Goal: Information Seeking & Learning: Learn about a topic

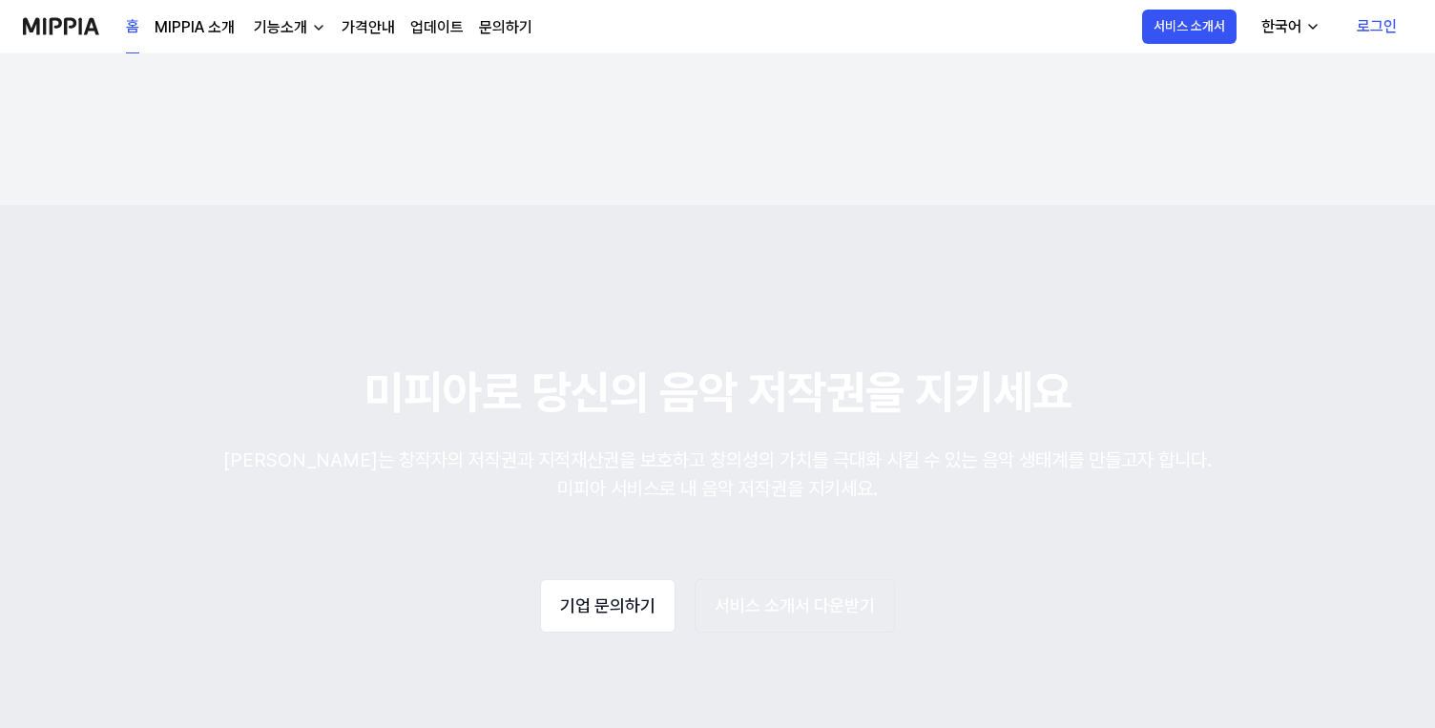
scroll to position [3372, 0]
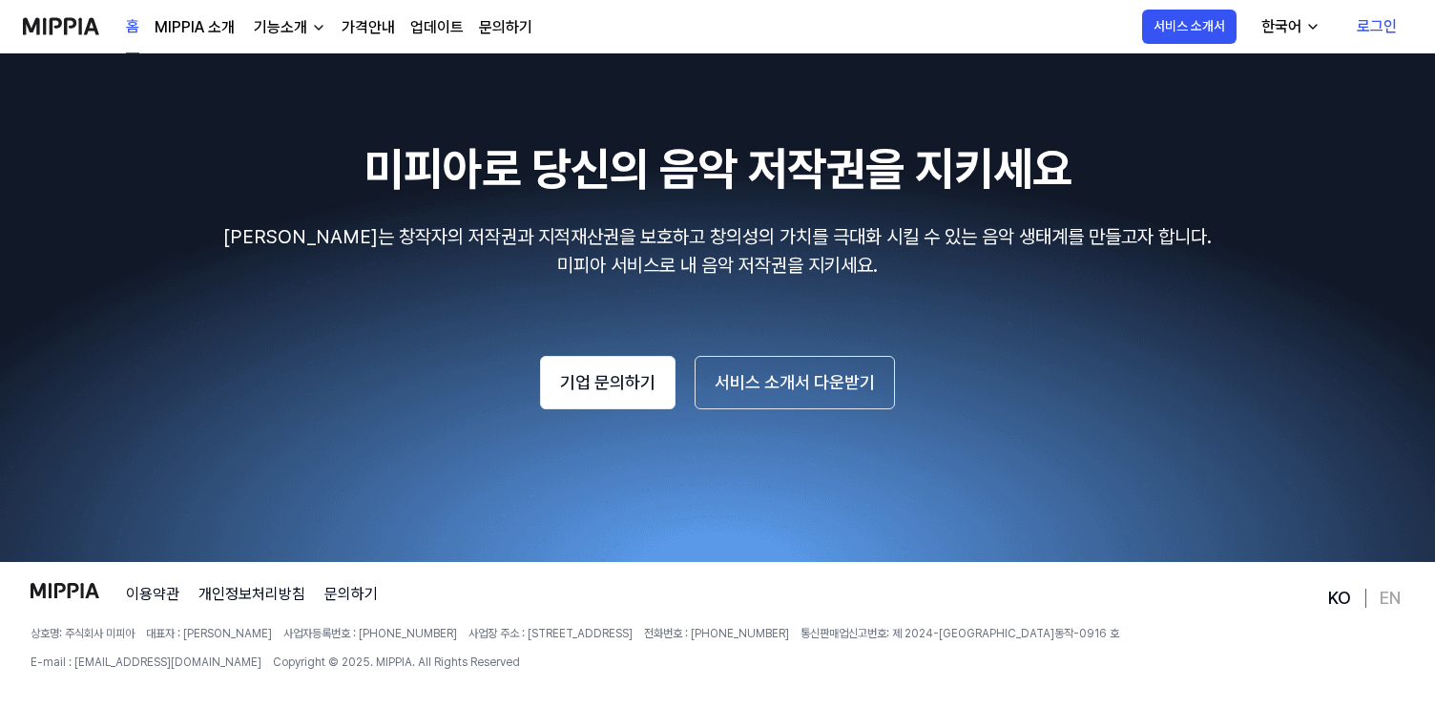
click at [371, 28] on link "가격안내" at bounding box center [368, 27] width 53 height 23
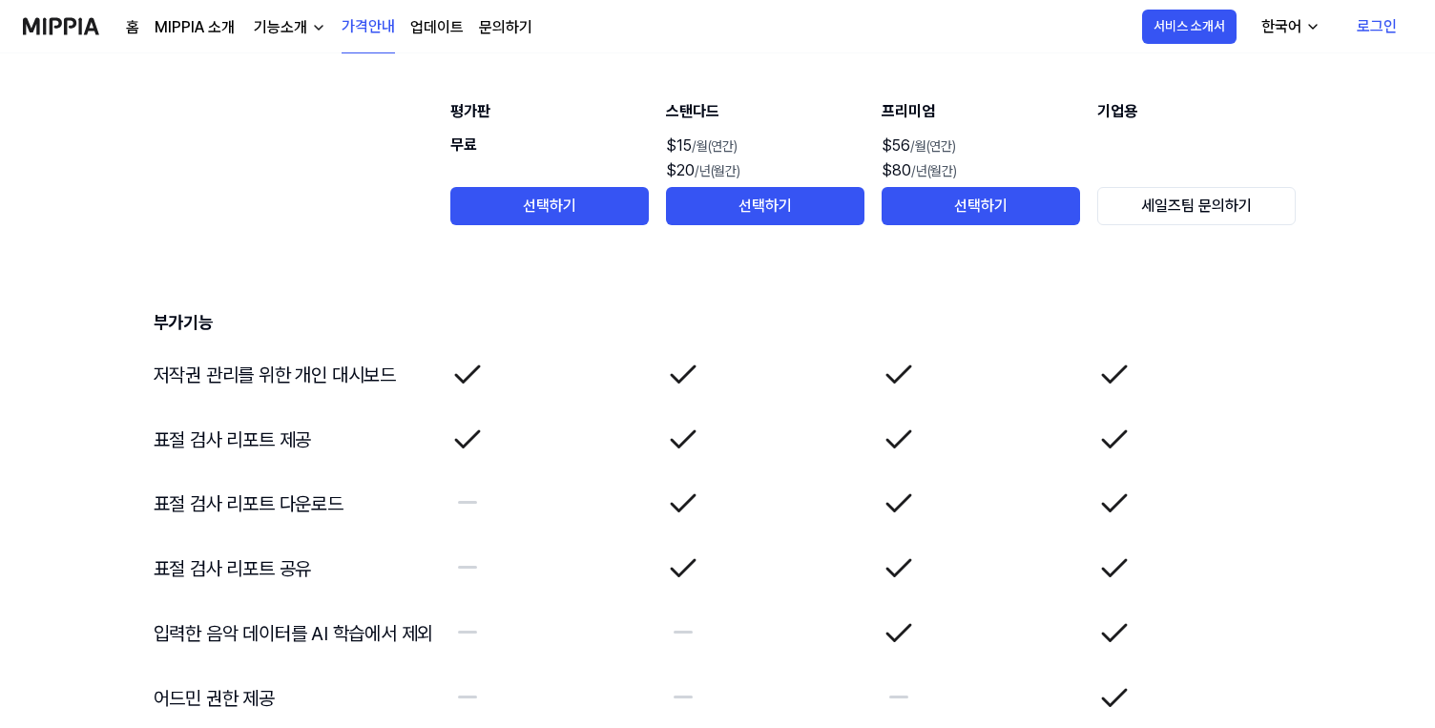
scroll to position [3158, 0]
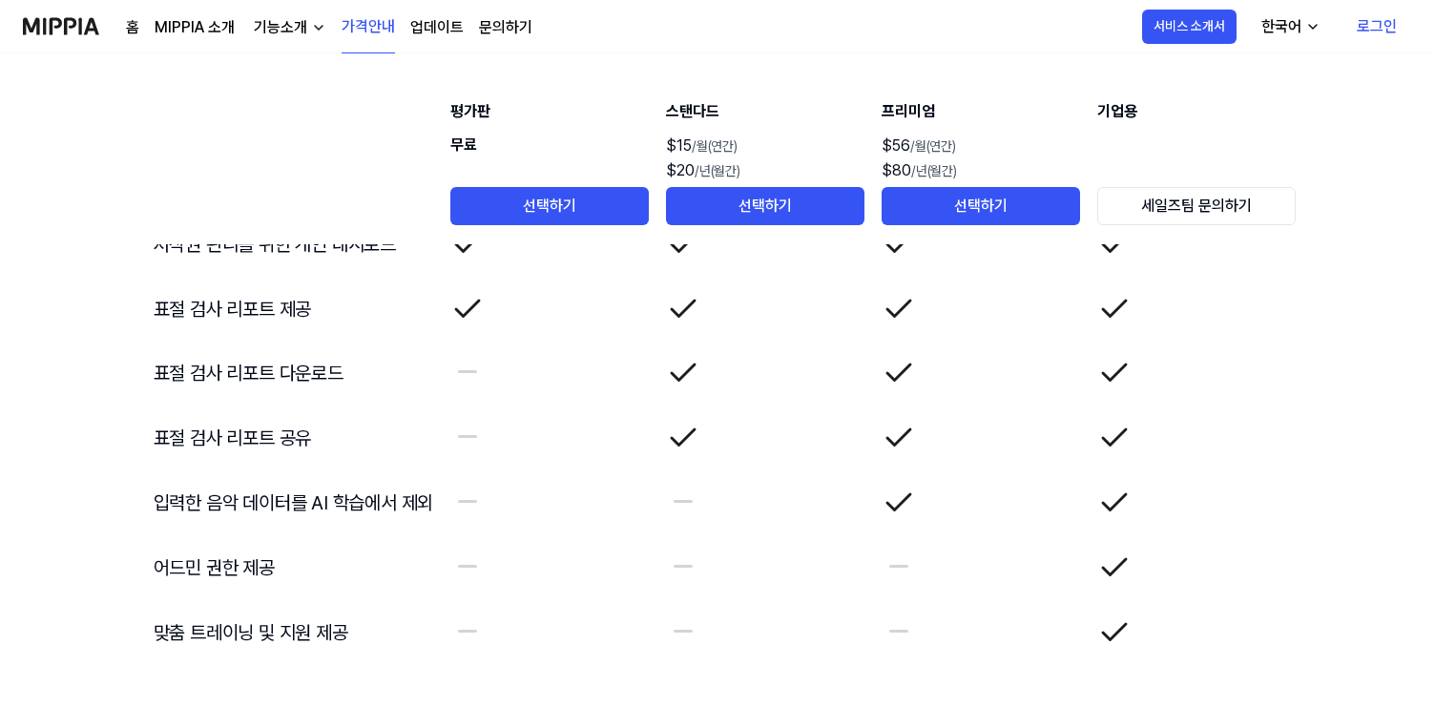
click at [295, 31] on div "기능소개" at bounding box center [280, 27] width 61 height 23
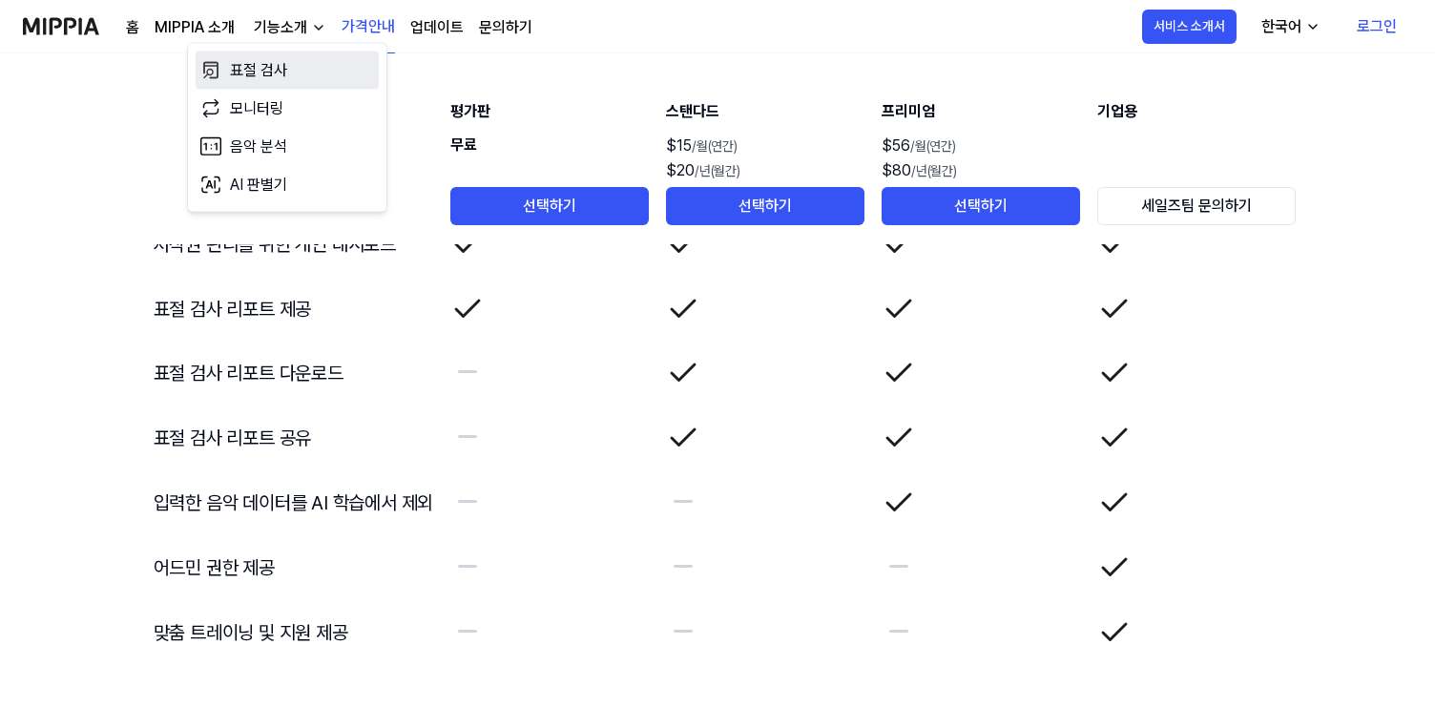
click at [310, 79] on link "표절 검사" at bounding box center [287, 71] width 183 height 38
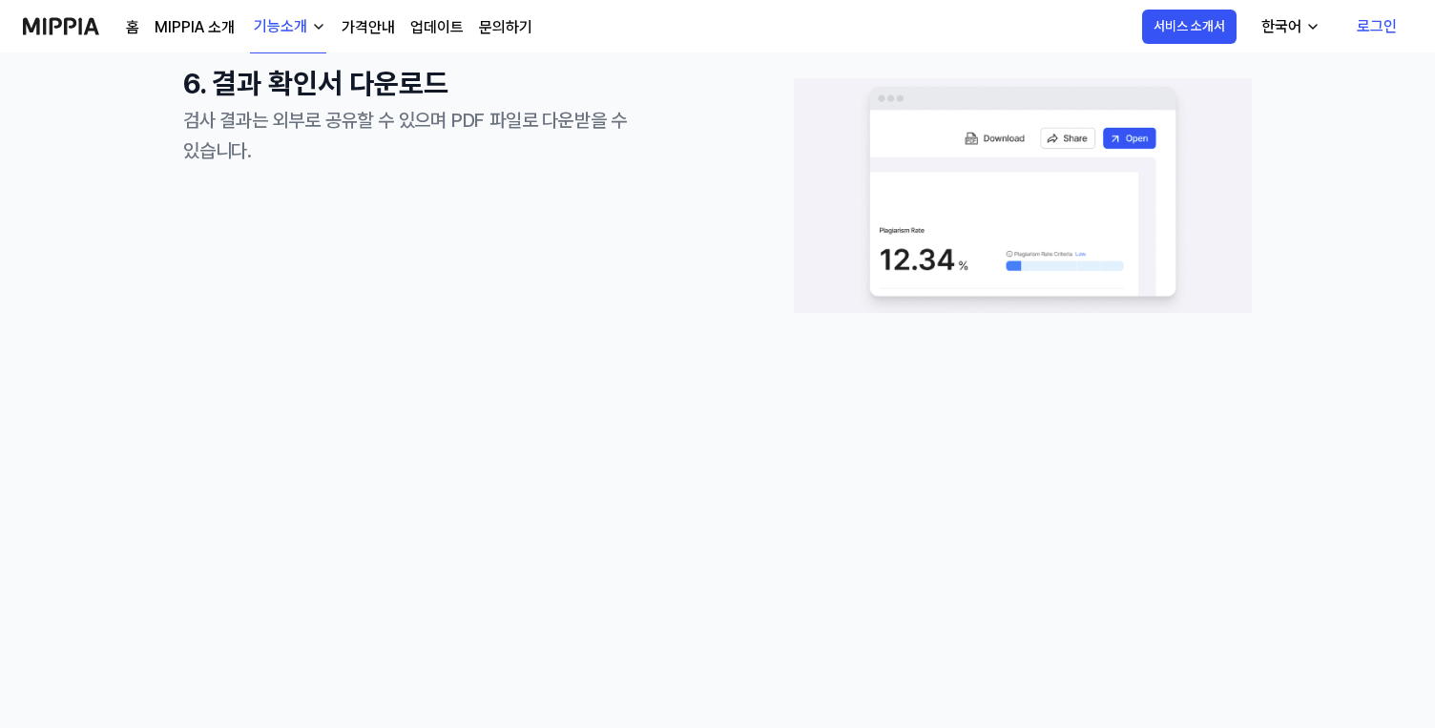
scroll to position [2503, 0]
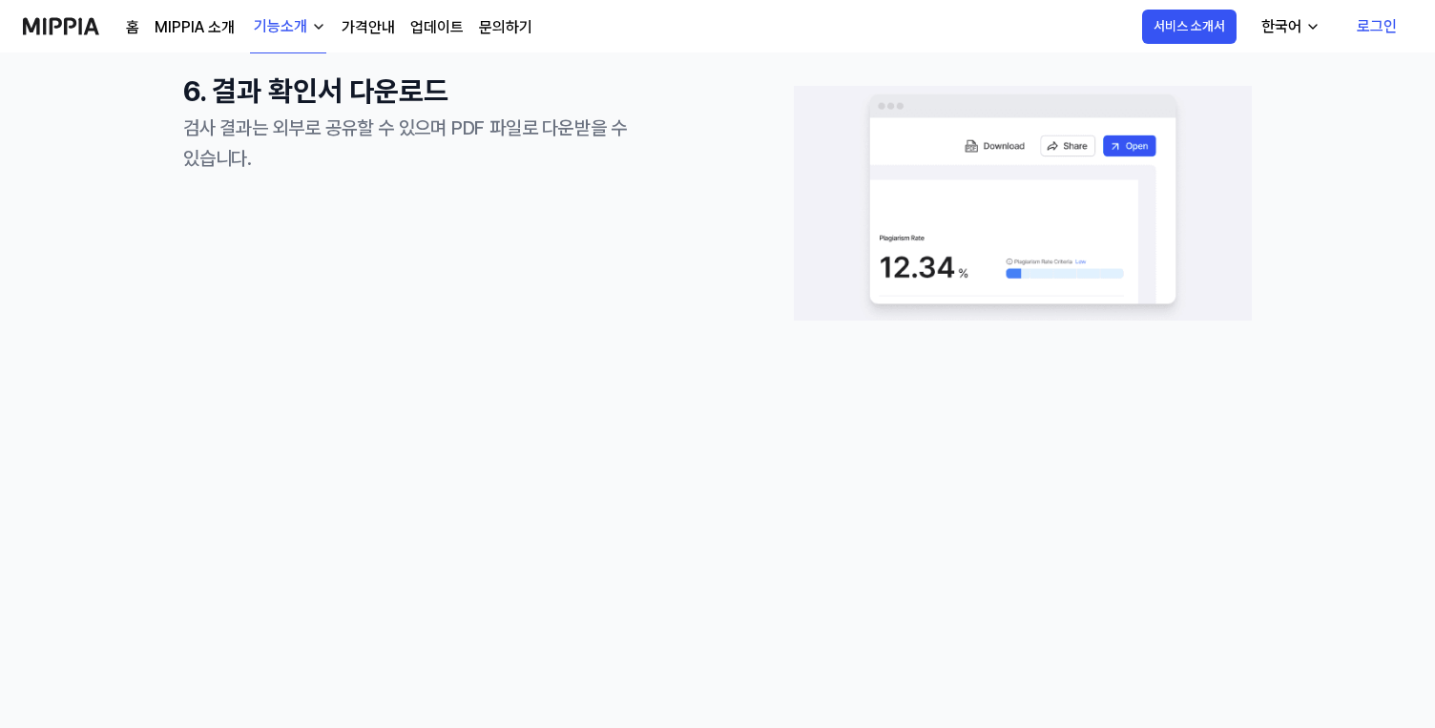
click at [209, 32] on link "MIPPIA 소개" at bounding box center [195, 27] width 80 height 23
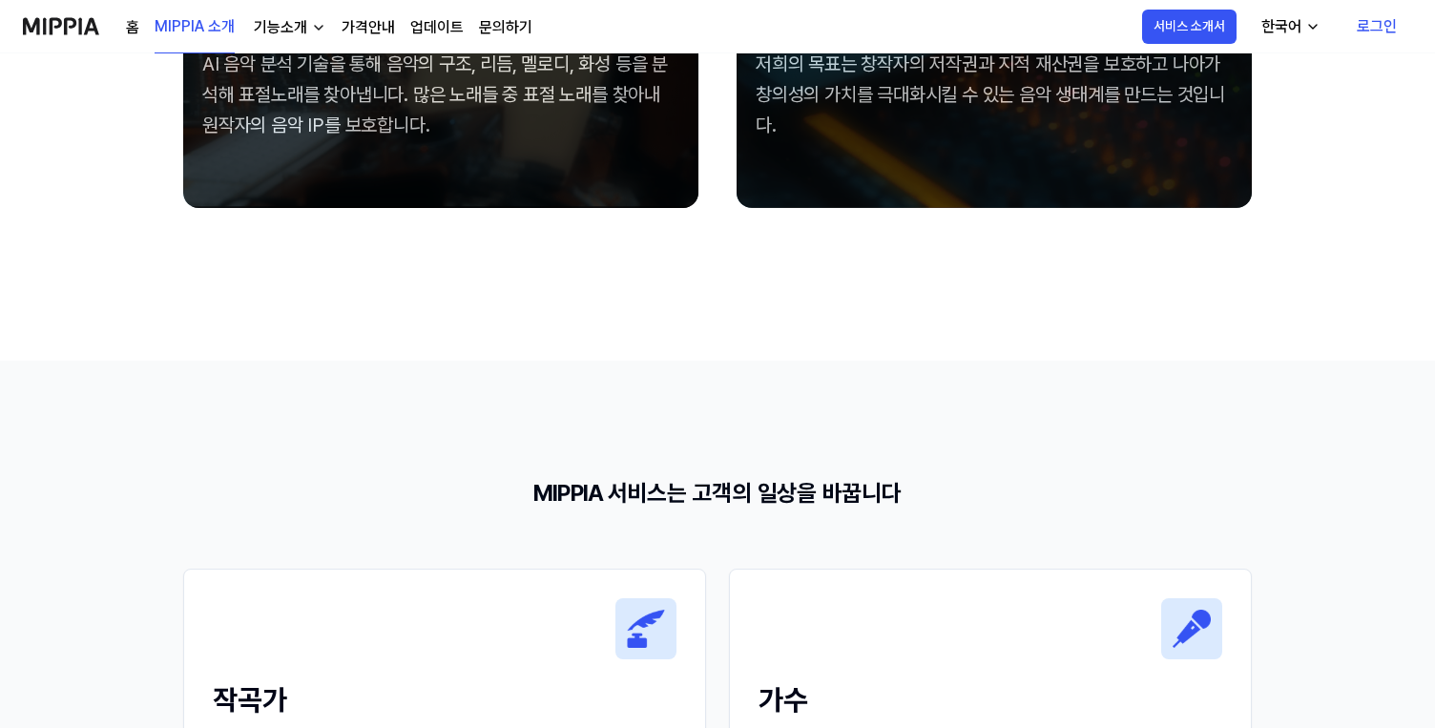
scroll to position [2056, 0]
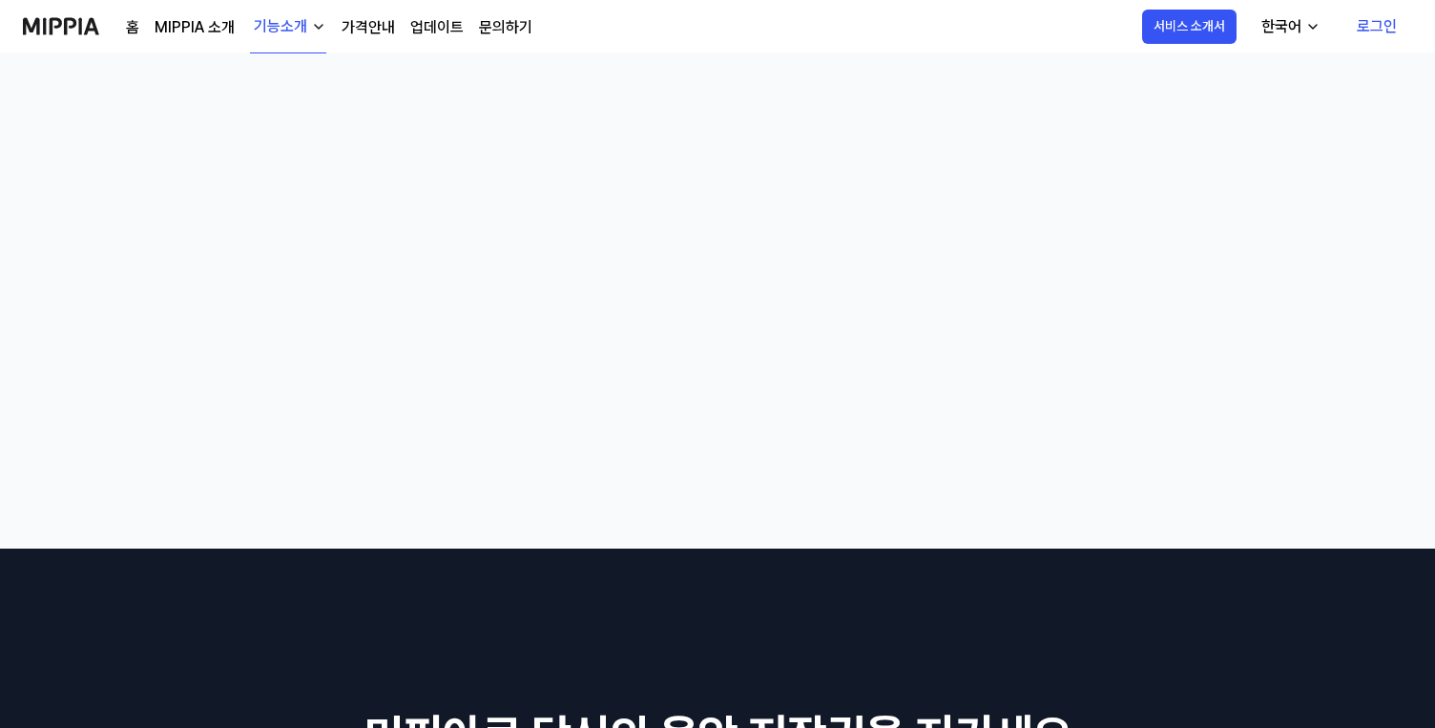
scroll to position [2503, 0]
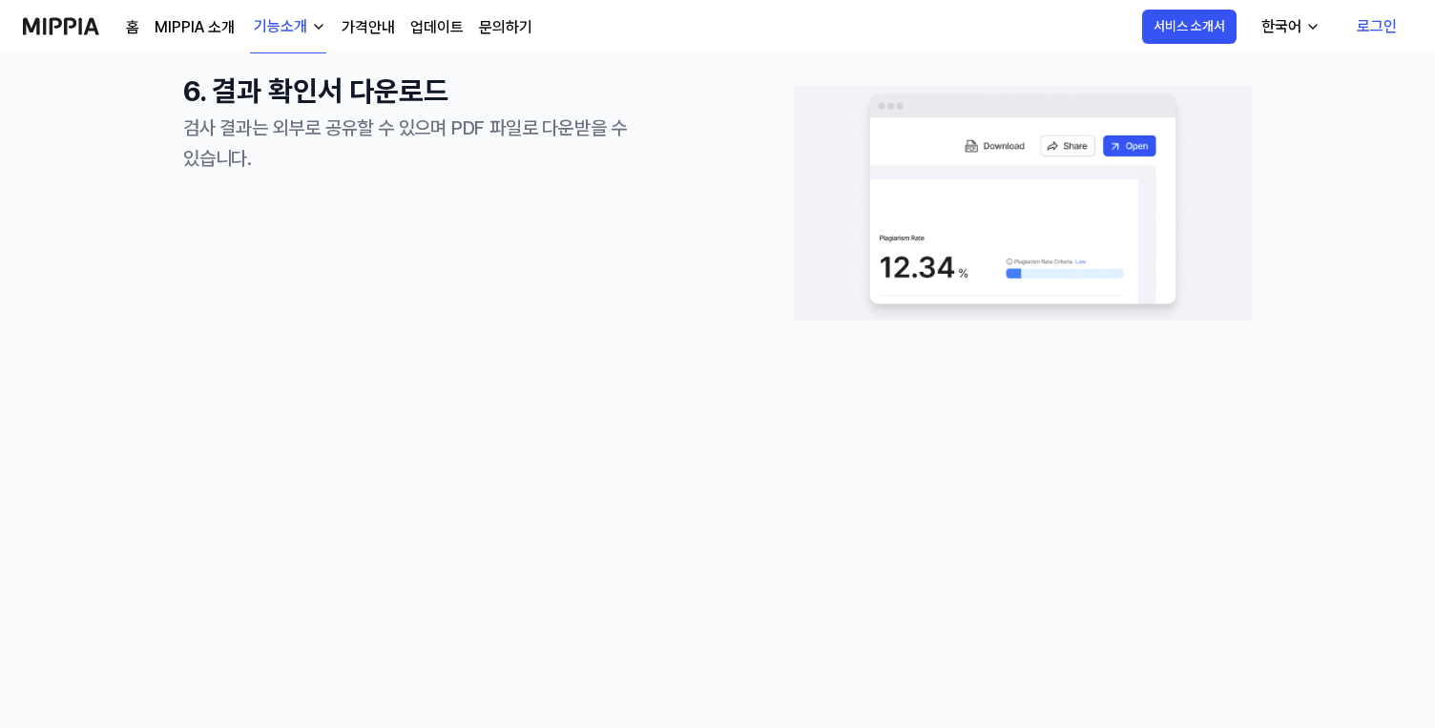
click at [444, 16] on link "업데이트" at bounding box center [436, 27] width 53 height 23
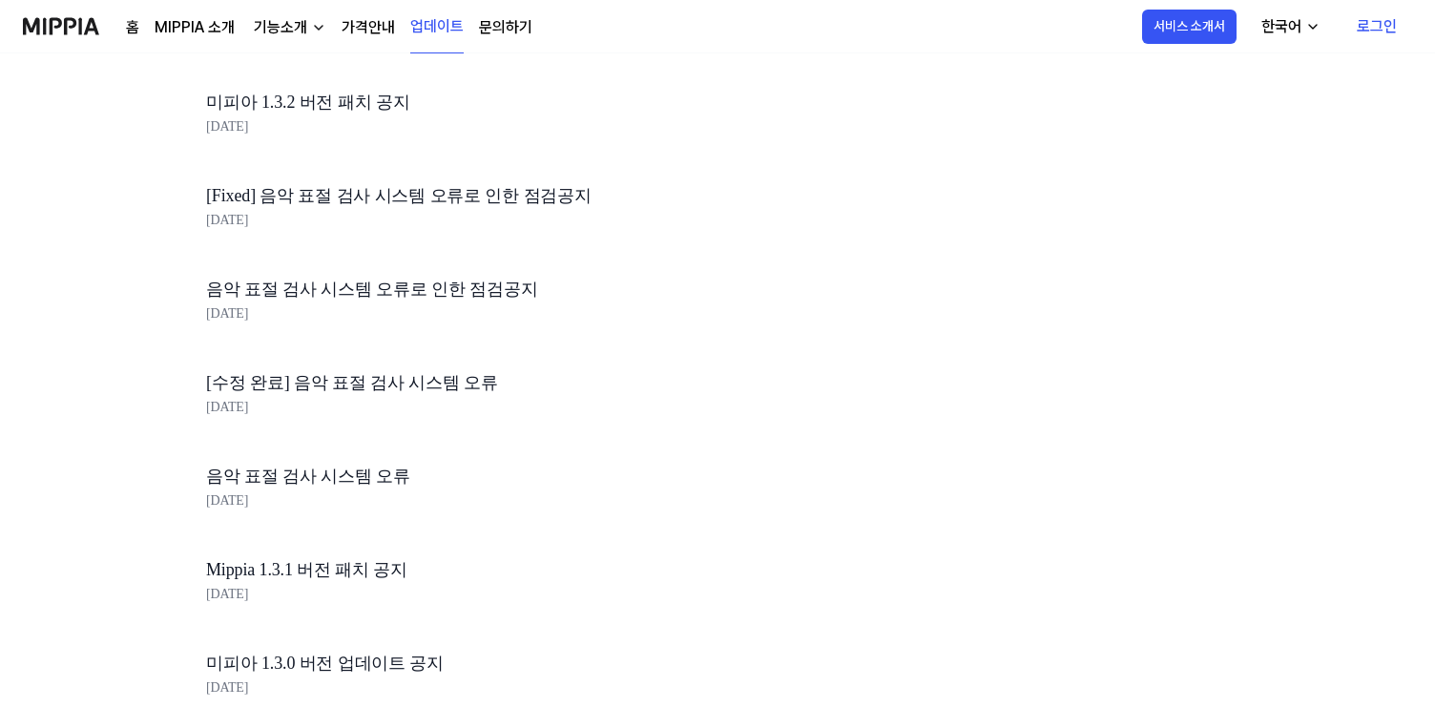
scroll to position [1140, 0]
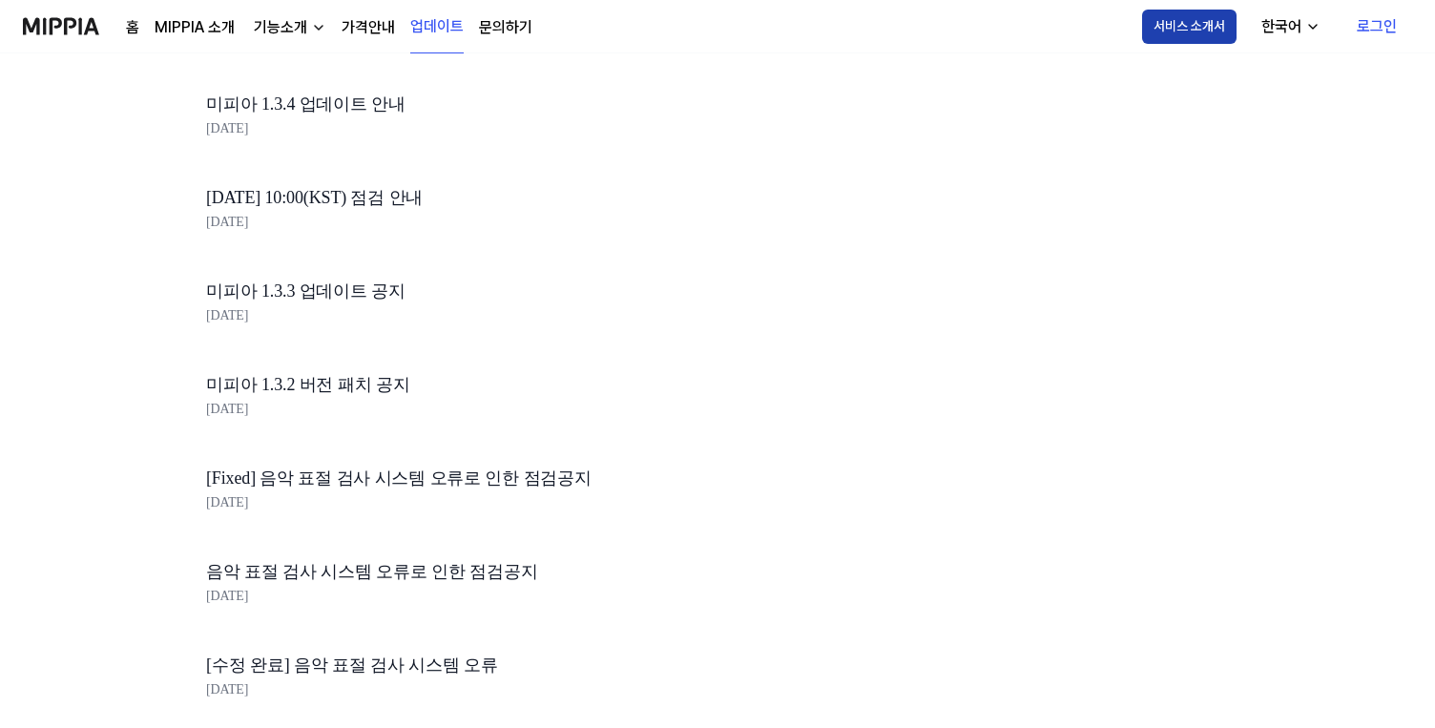
click at [1208, 17] on button "서비스 소개서" at bounding box center [1189, 27] width 94 height 34
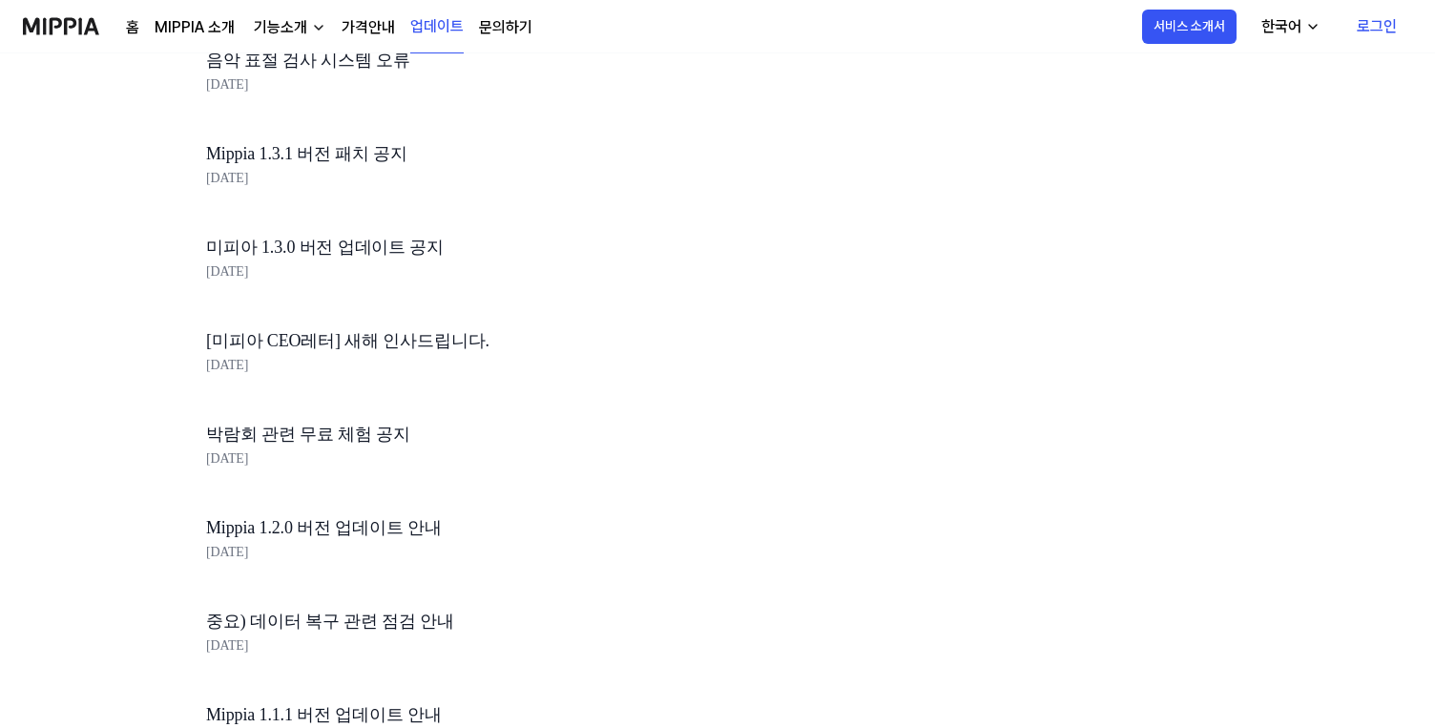
scroll to position [1861, 0]
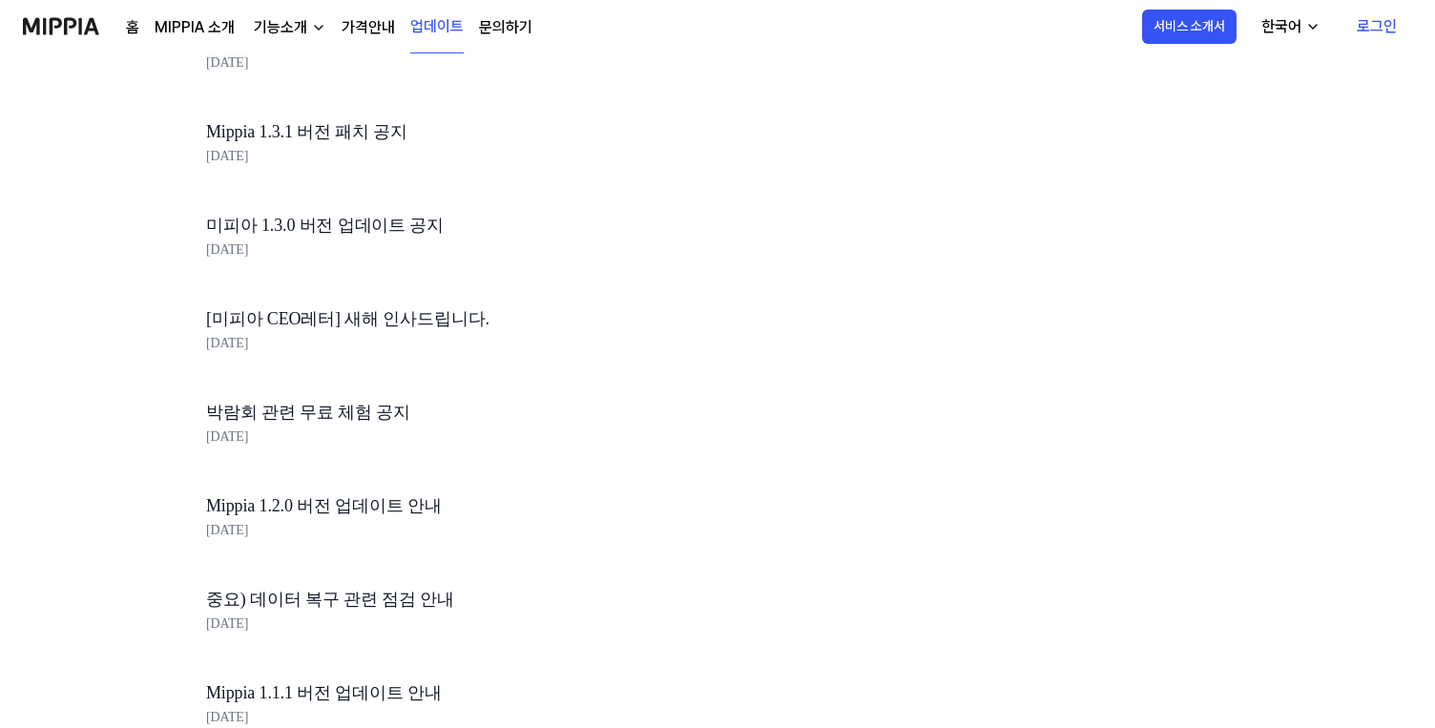
click at [359, 35] on link "가격안내" at bounding box center [368, 27] width 53 height 23
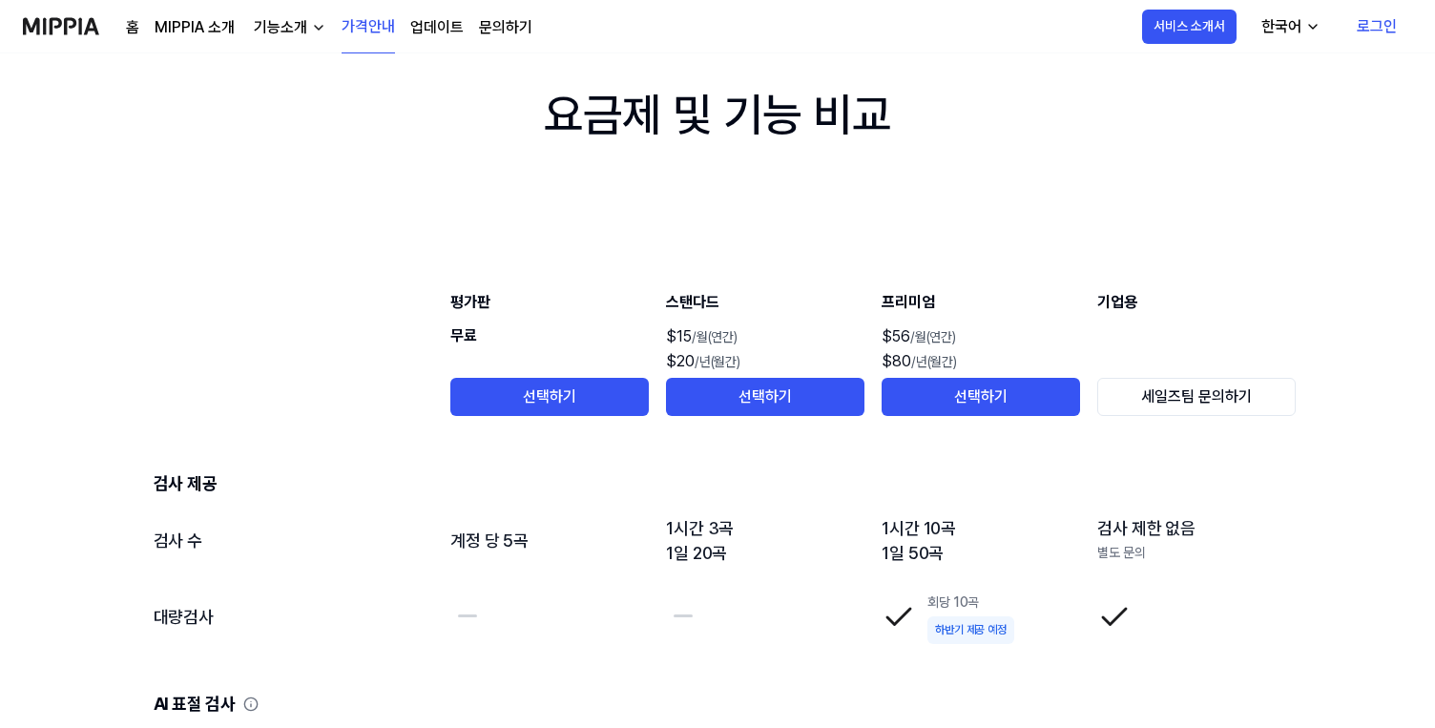
scroll to position [0, 0]
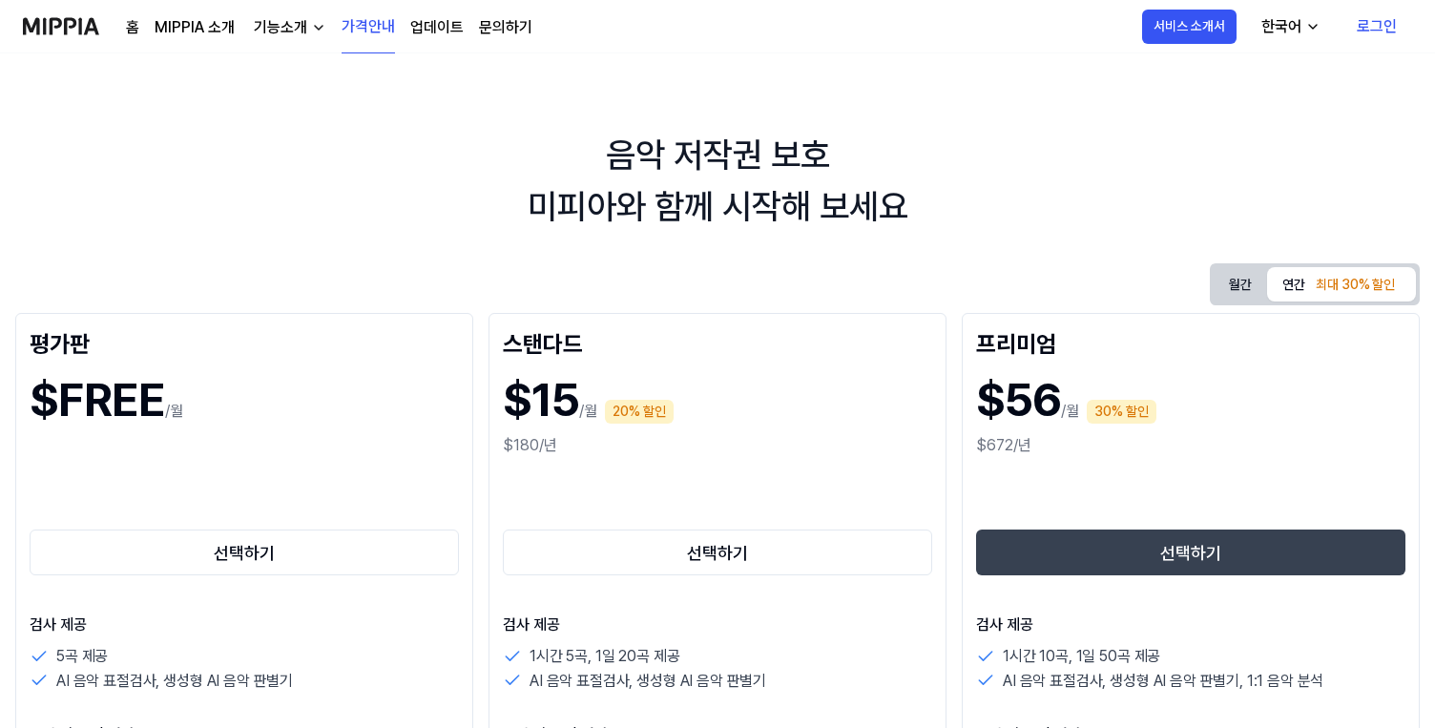
click at [131, 24] on link "홈" at bounding box center [132, 27] width 13 height 23
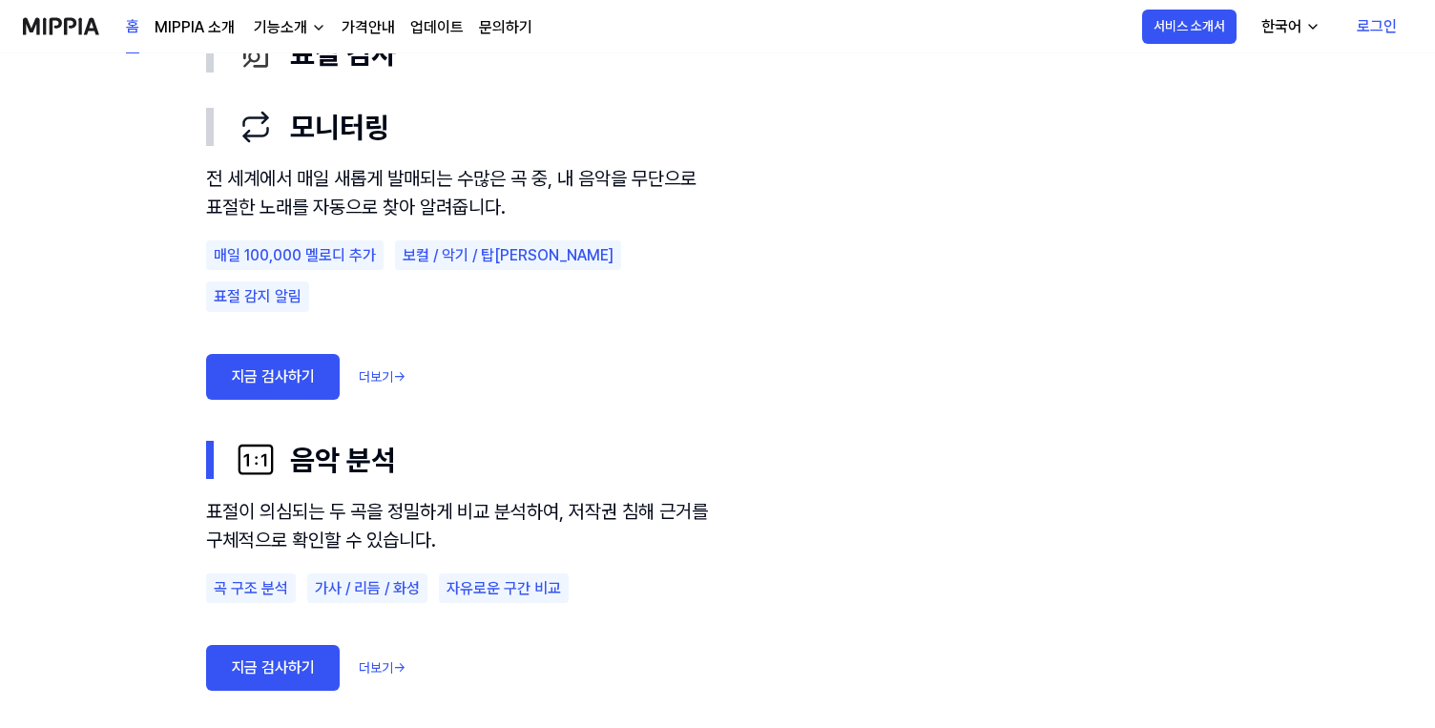
scroll to position [1223, 0]
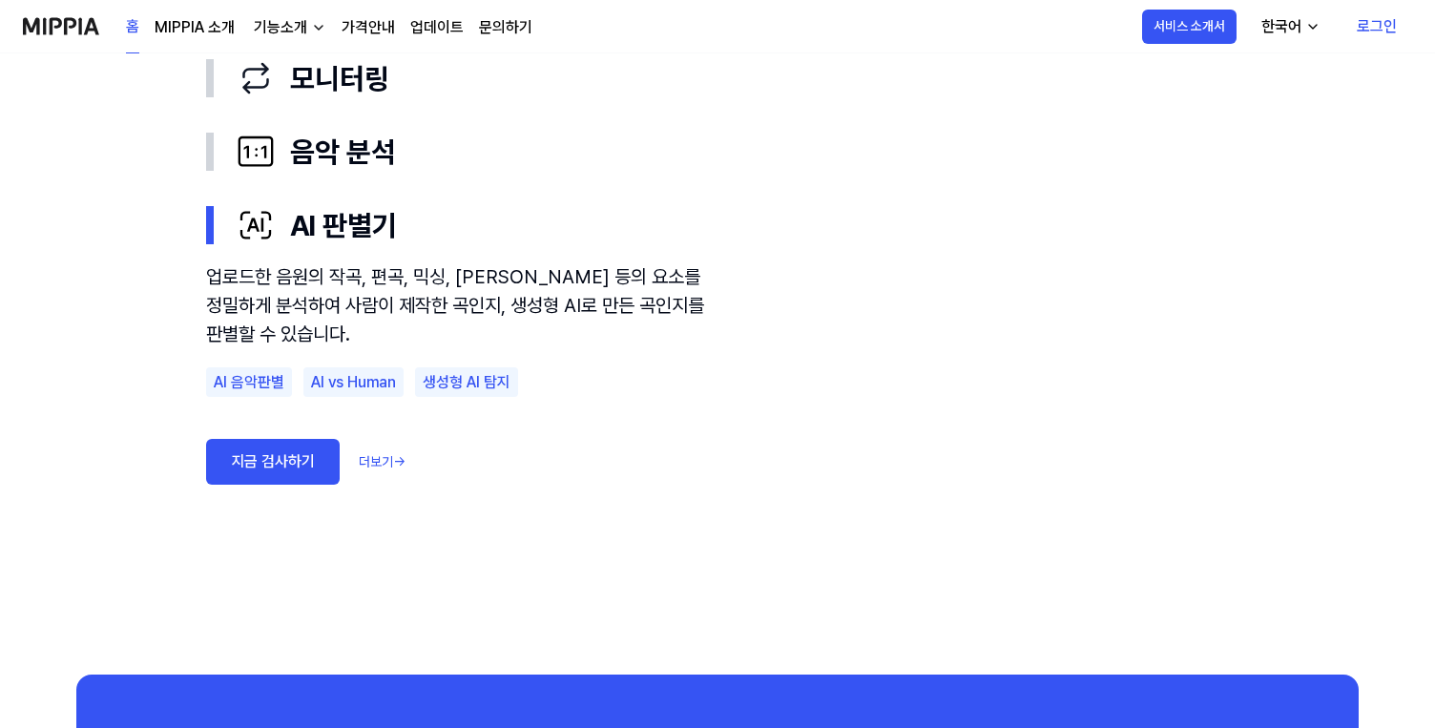
click at [374, 465] on link "더보기 →" at bounding box center [382, 462] width 47 height 20
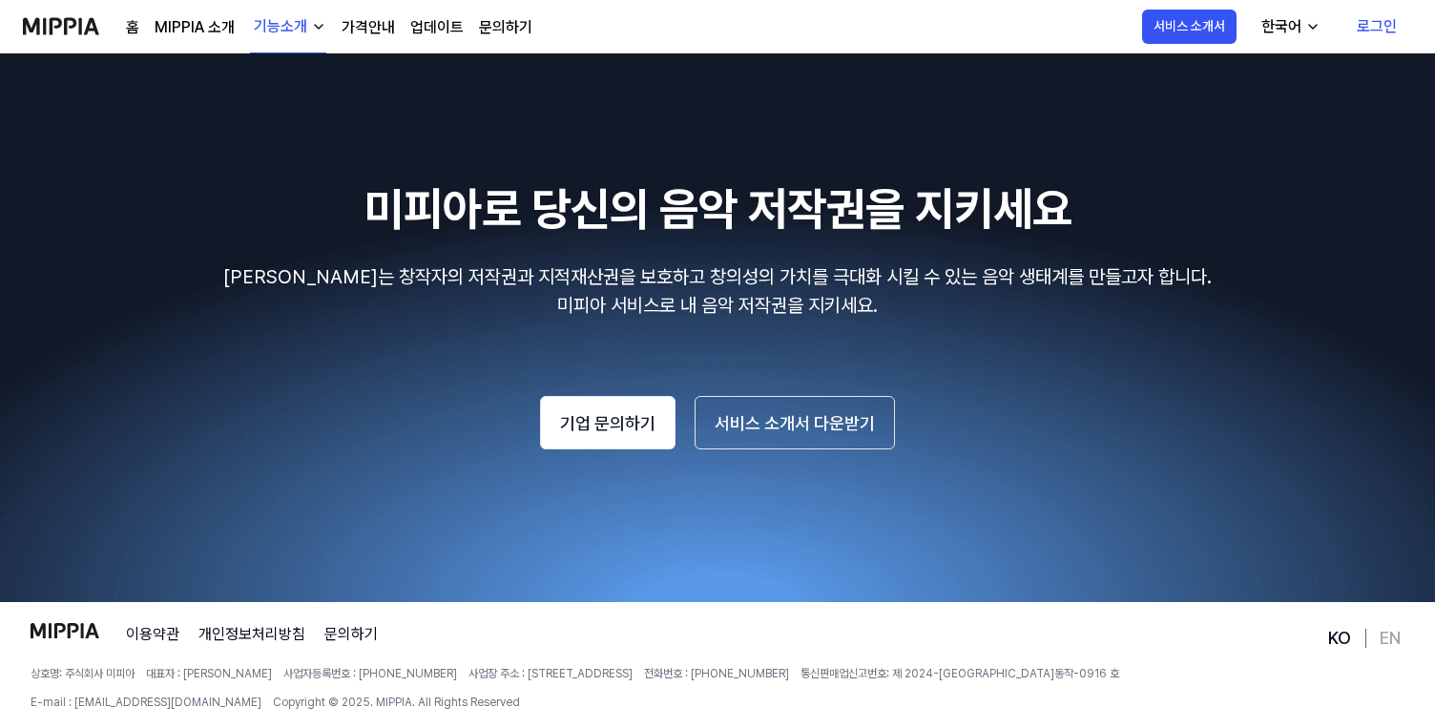
scroll to position [2303, 0]
